Goal: Navigation & Orientation: Find specific page/section

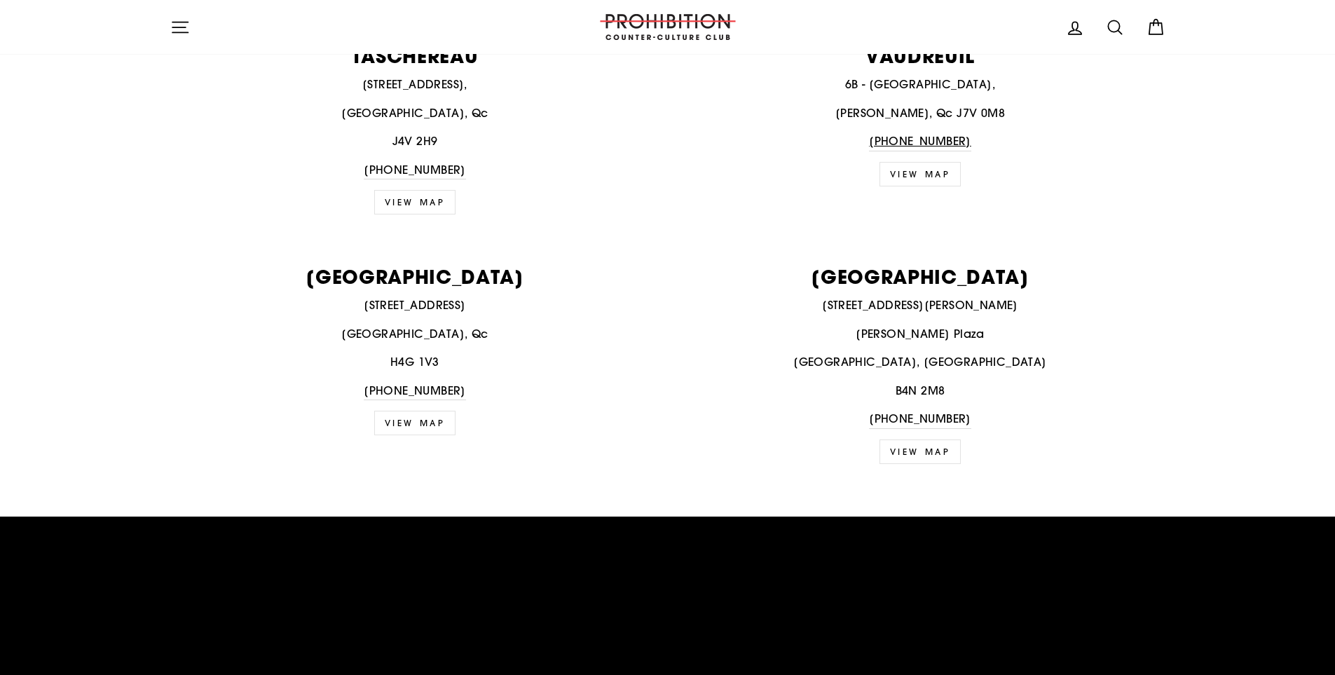
scroll to position [2733, 0]
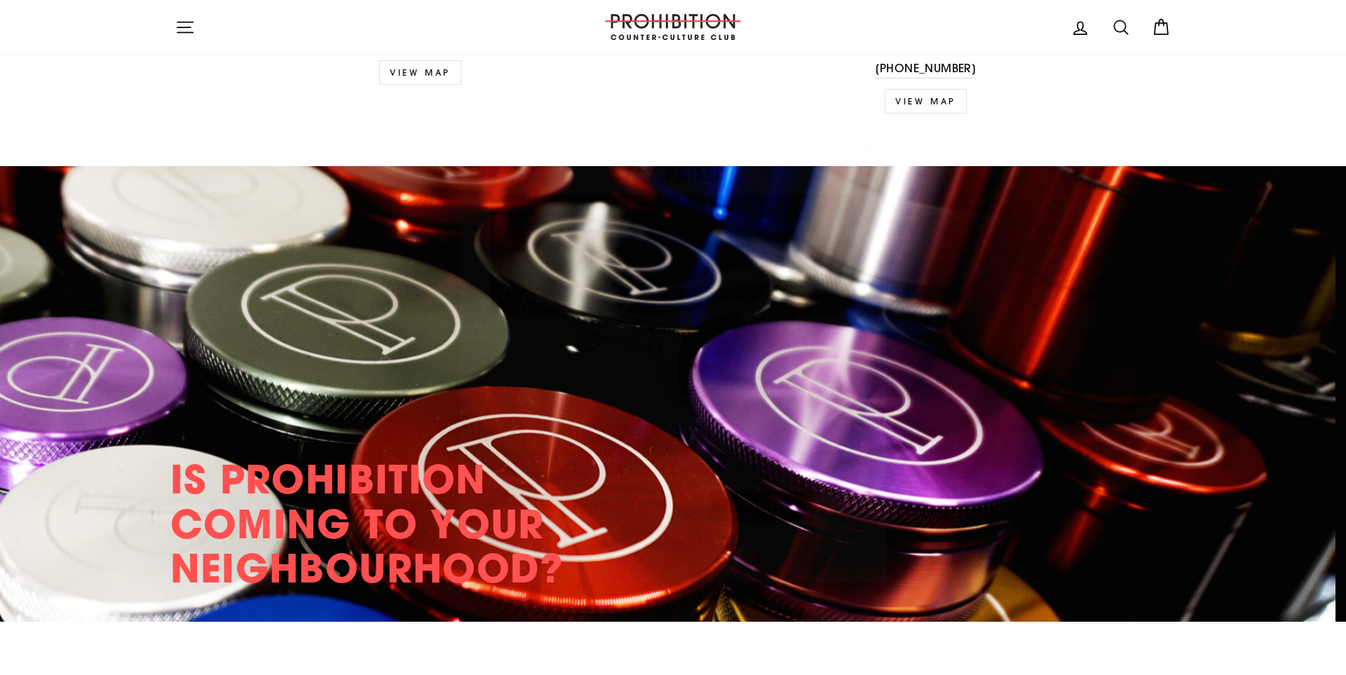
click at [870, 129] on icon "button" at bounding box center [870, 129] width 8 height 8
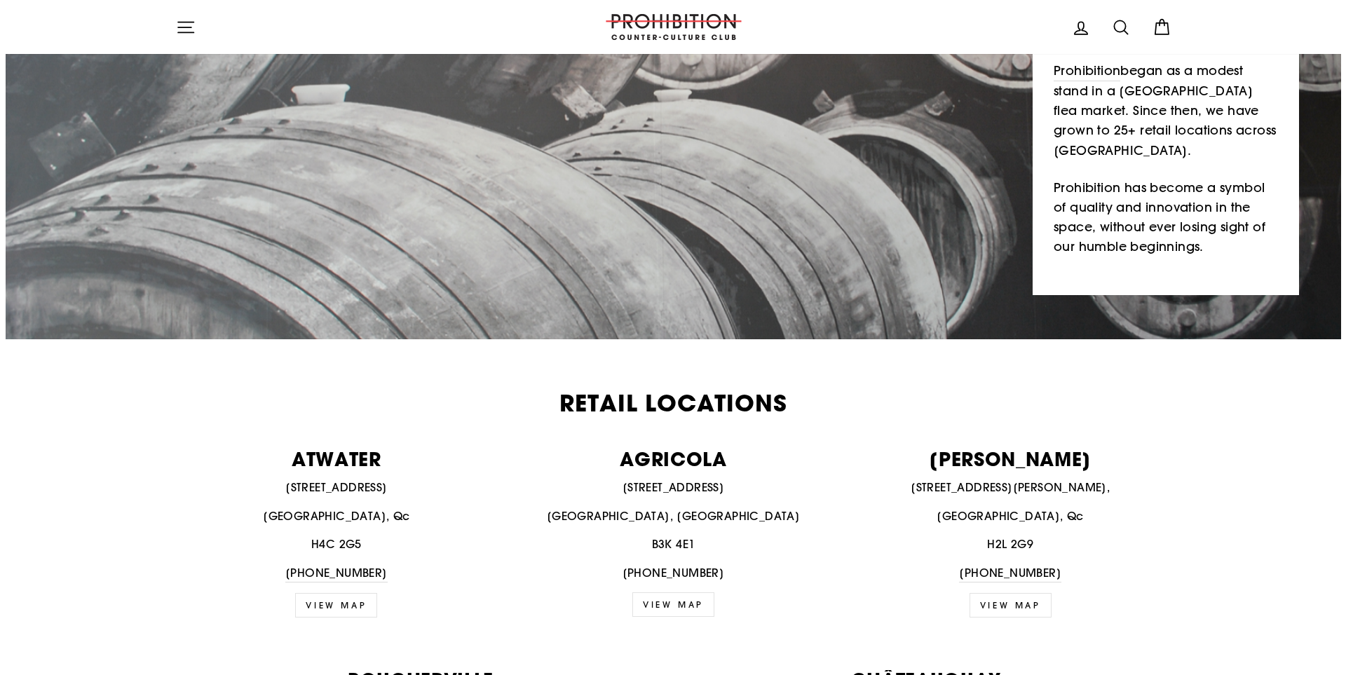
scroll to position [0, 0]
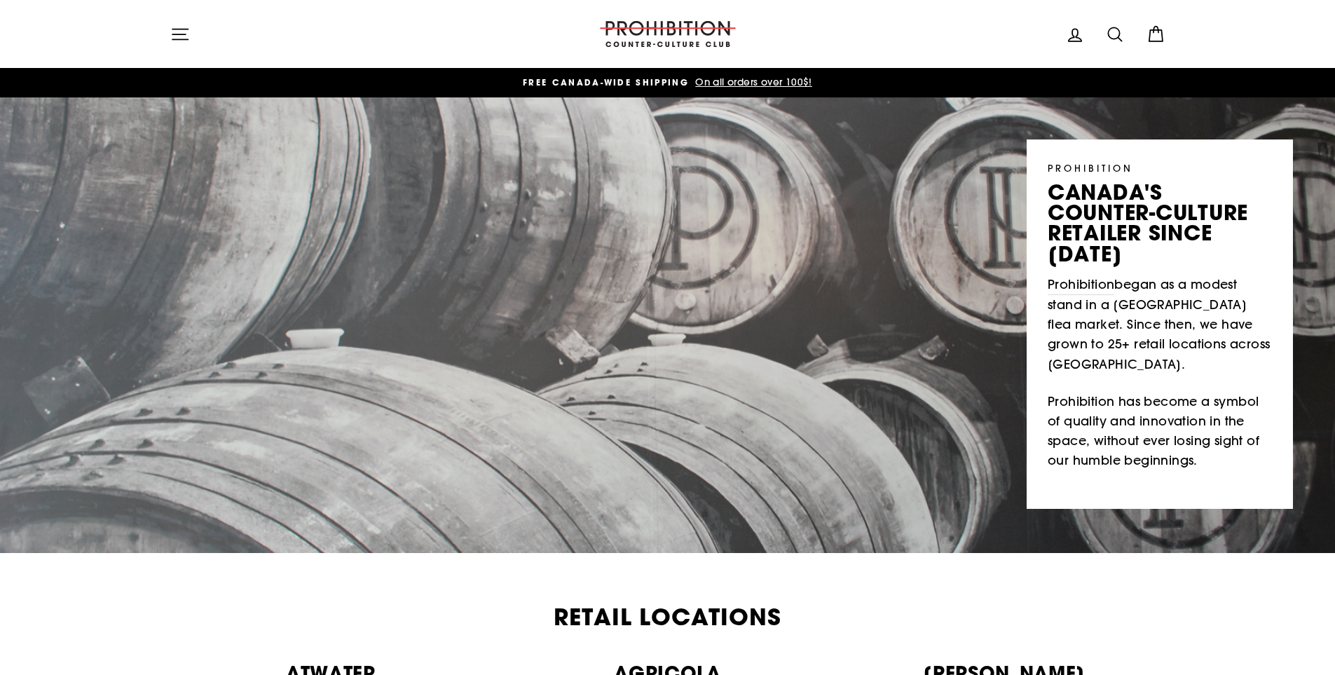
click at [180, 38] on icon "button" at bounding box center [180, 35] width 20 height 20
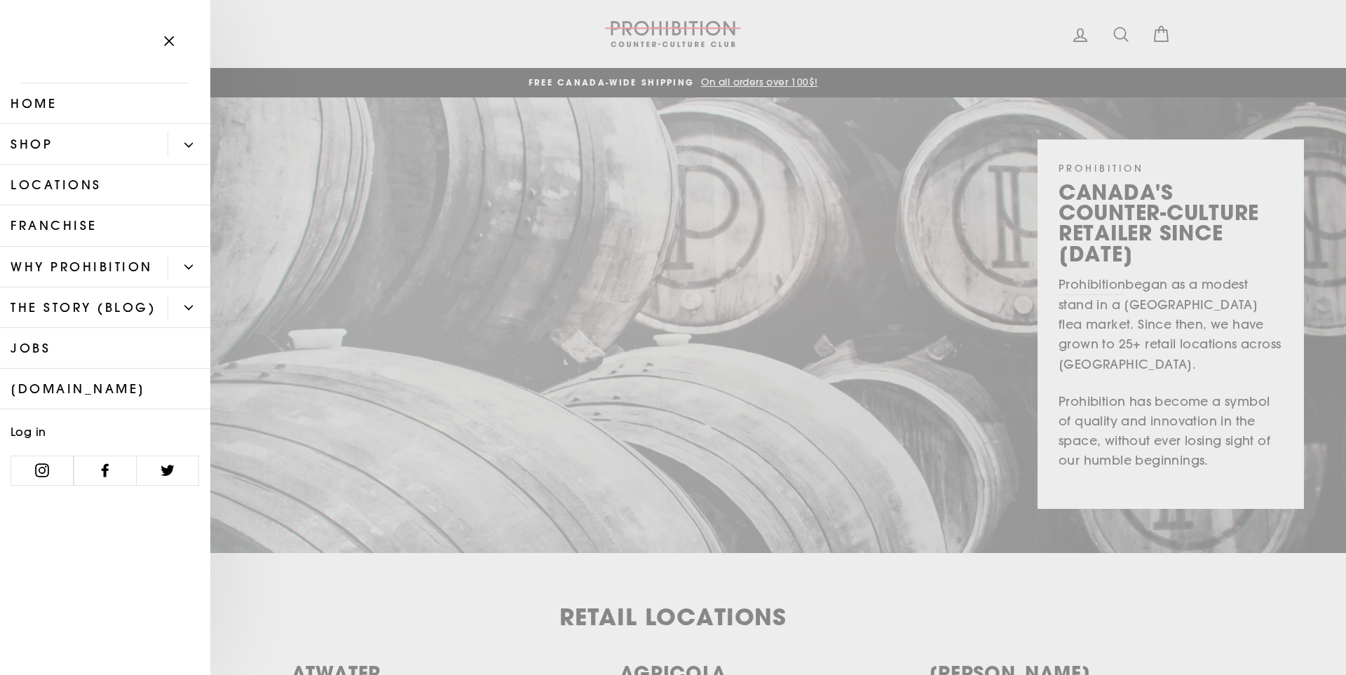
click at [36, 144] on link "Shop" at bounding box center [84, 144] width 168 height 41
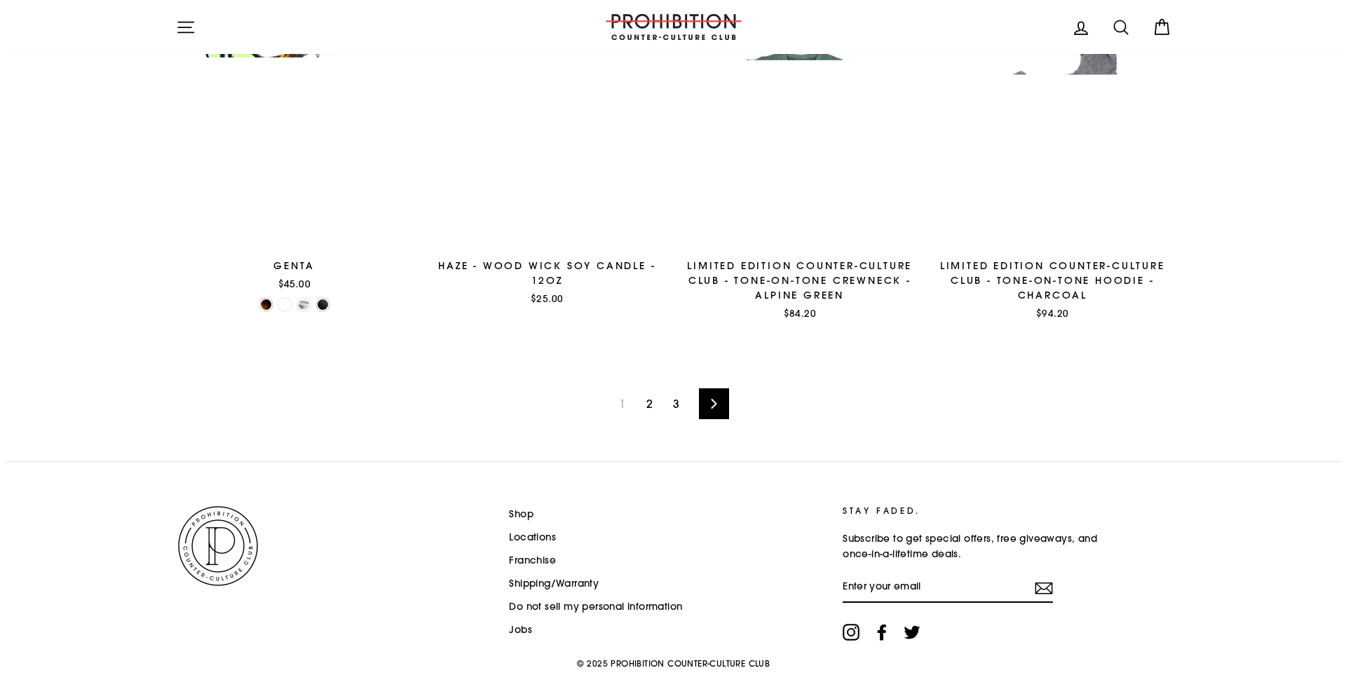
scroll to position [2215, 0]
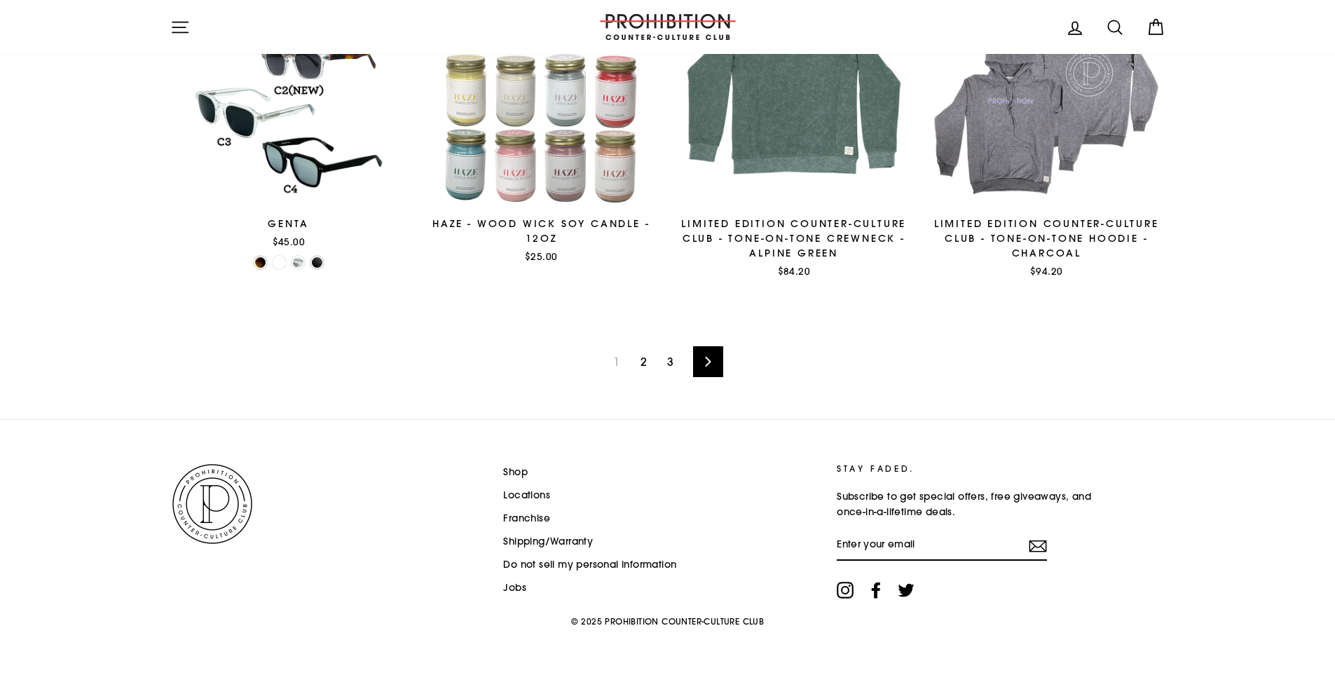
click at [188, 36] on icon "button" at bounding box center [180, 28] width 20 height 20
